Goal: Information Seeking & Learning: Learn about a topic

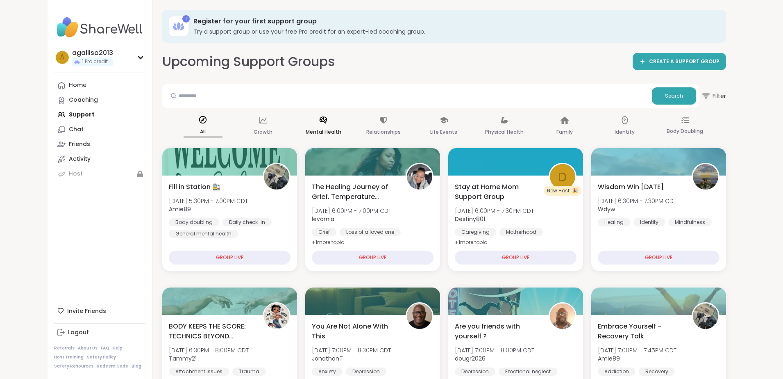
click at [324, 127] on p "Mental Health" at bounding box center [324, 132] width 36 height 10
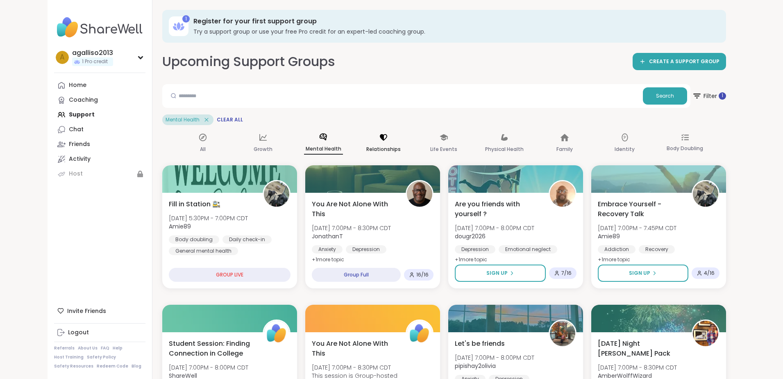
click at [385, 139] on icon at bounding box center [383, 137] width 7 height 7
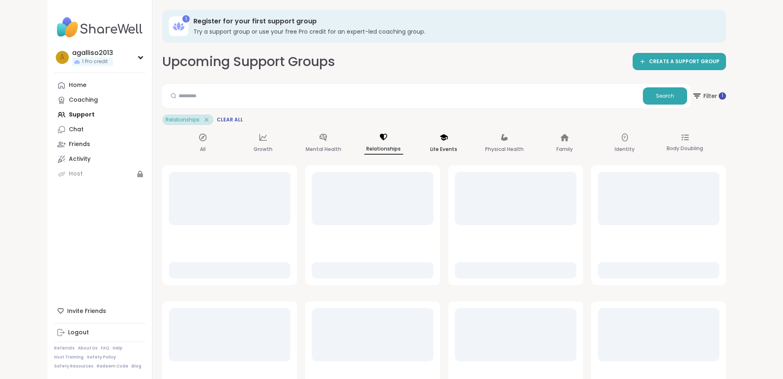
click at [444, 137] on icon at bounding box center [444, 137] width 8 height 7
click at [565, 136] on icon at bounding box center [564, 137] width 9 height 7
click at [623, 137] on icon at bounding box center [624, 137] width 9 height 9
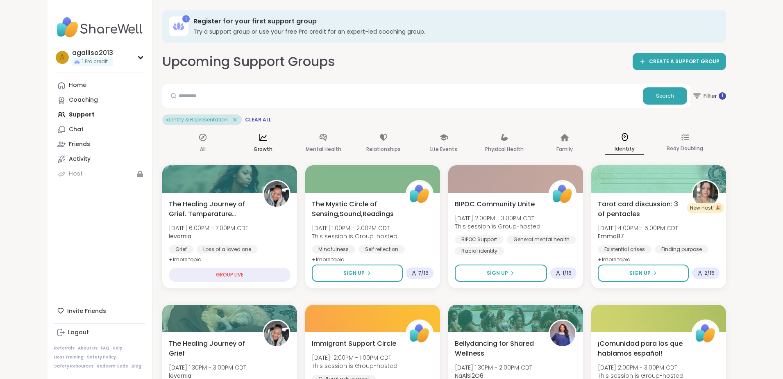
click at [263, 138] on icon at bounding box center [262, 137] width 9 height 9
